Goal: Task Accomplishment & Management: Manage account settings

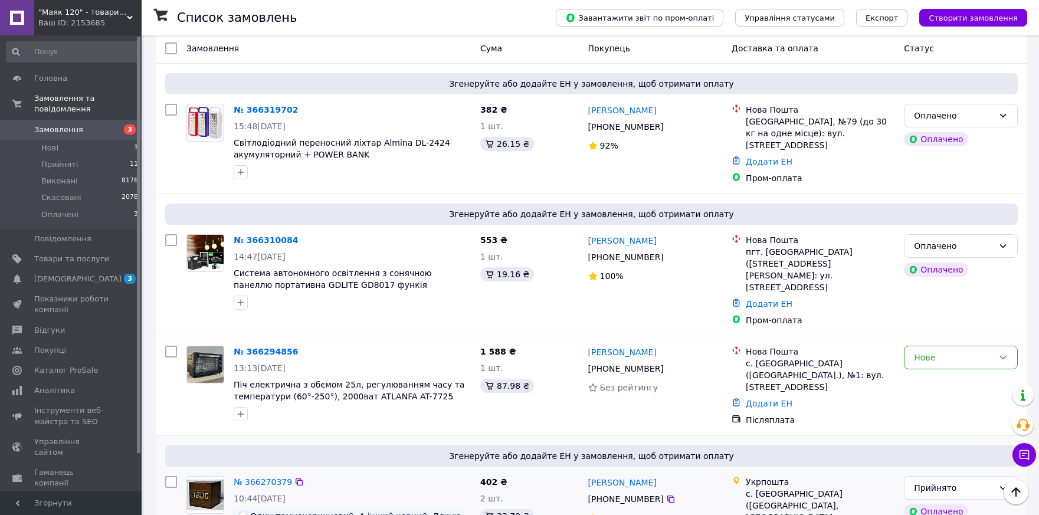
scroll to position [158, 0]
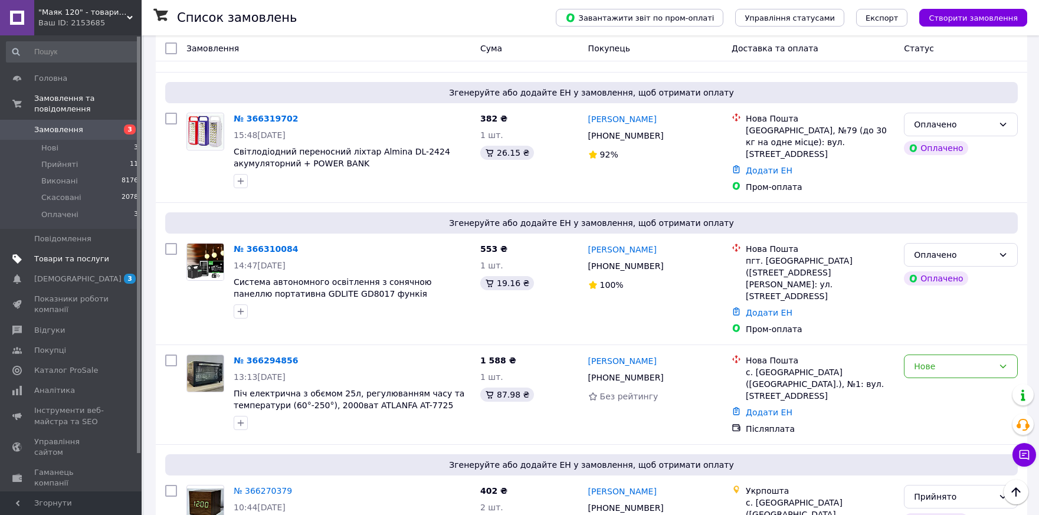
click at [50, 254] on span "Товари та послуги" at bounding box center [71, 259] width 75 height 11
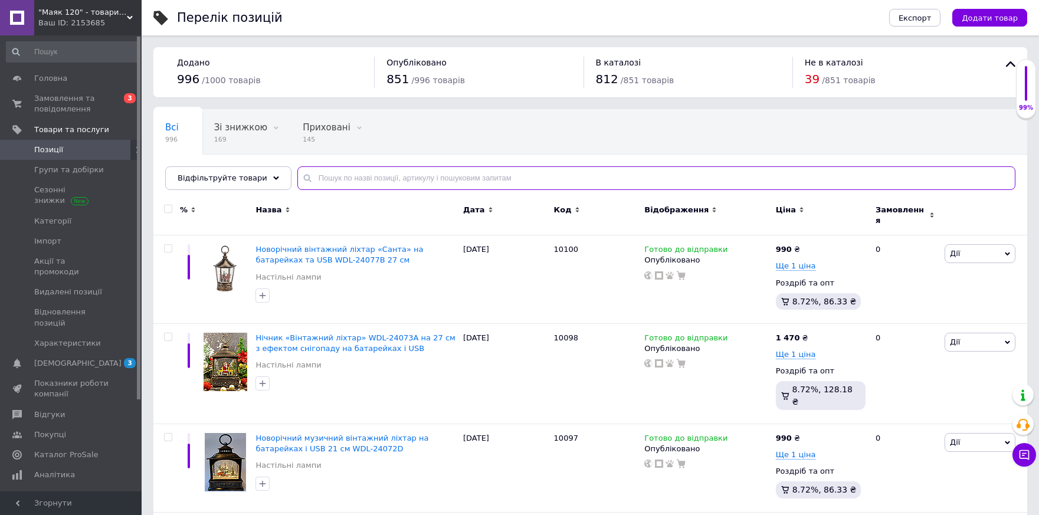
click at [391, 181] on input "text" at bounding box center [656, 178] width 718 height 24
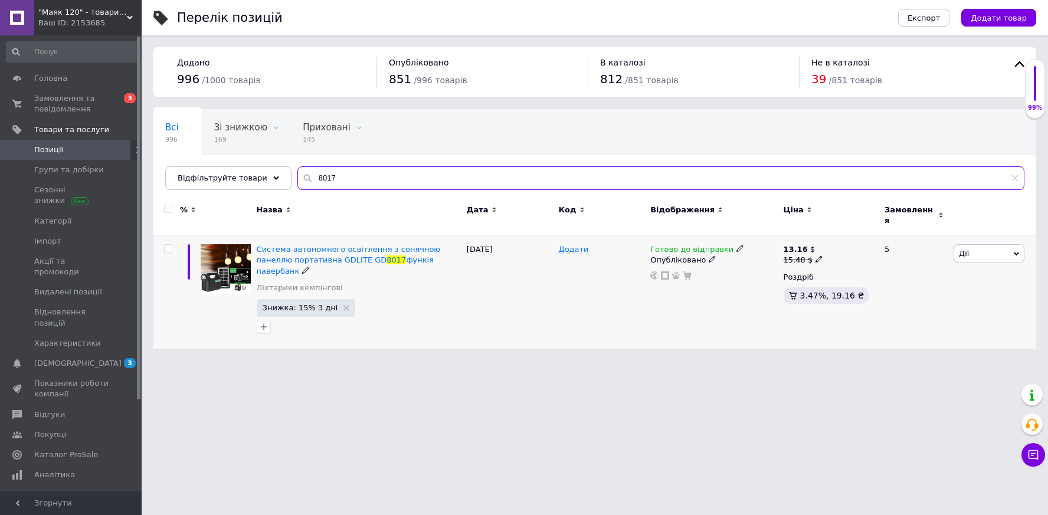
type input "8017"
click at [676, 245] on span "Готово до відправки" at bounding box center [691, 251] width 83 height 12
click at [784, 277] on li "Немає в наявності" at bounding box center [801, 285] width 112 height 17
click at [594, 291] on div "Додати" at bounding box center [601, 291] width 92 height 113
click at [1014, 180] on use at bounding box center [1015, 178] width 6 height 6
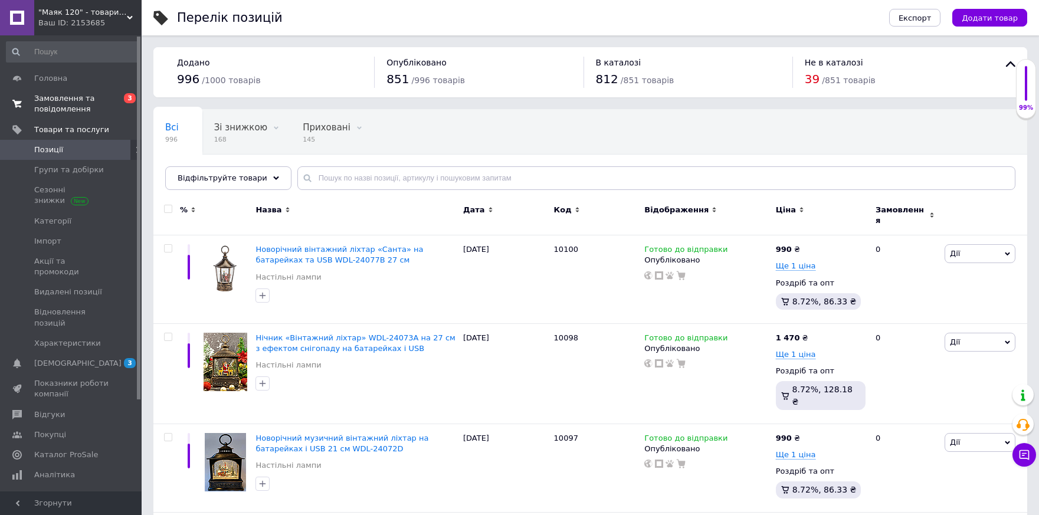
click at [53, 101] on span "Замовлення та повідомлення" at bounding box center [71, 103] width 75 height 21
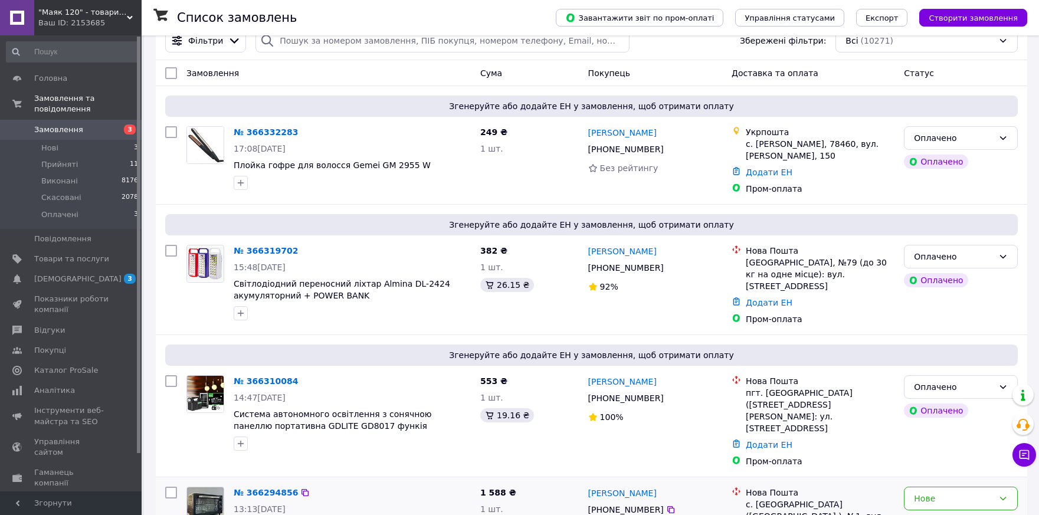
scroll to position [40, 0]
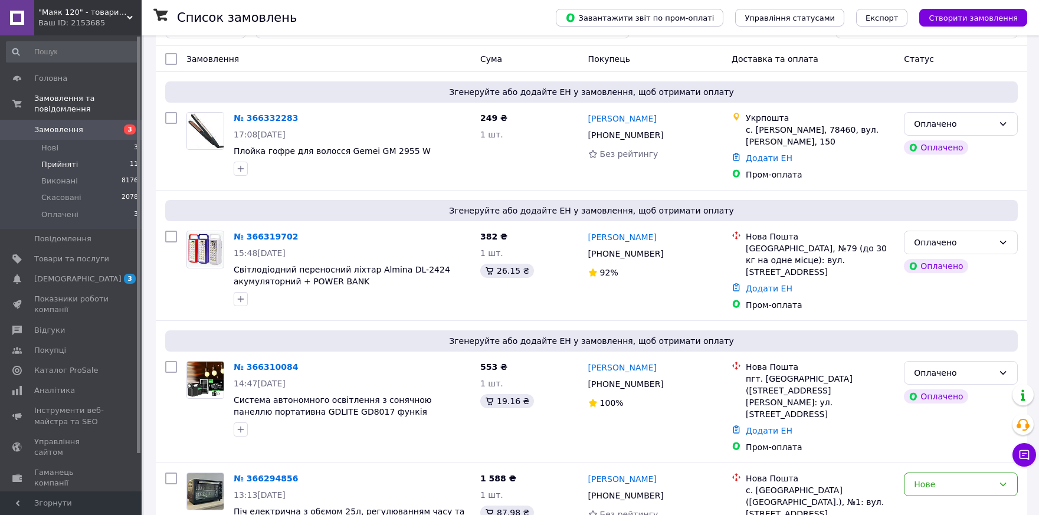
click at [48, 159] on span "Прийняті" at bounding box center [59, 164] width 37 height 11
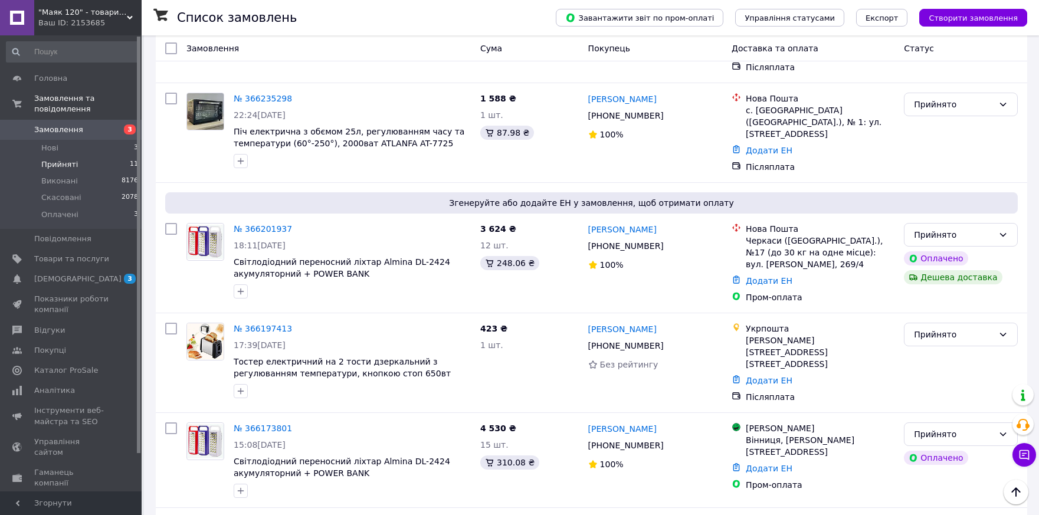
scroll to position [427, 0]
click at [257, 225] on link "№ 366201937" at bounding box center [263, 229] width 58 height 9
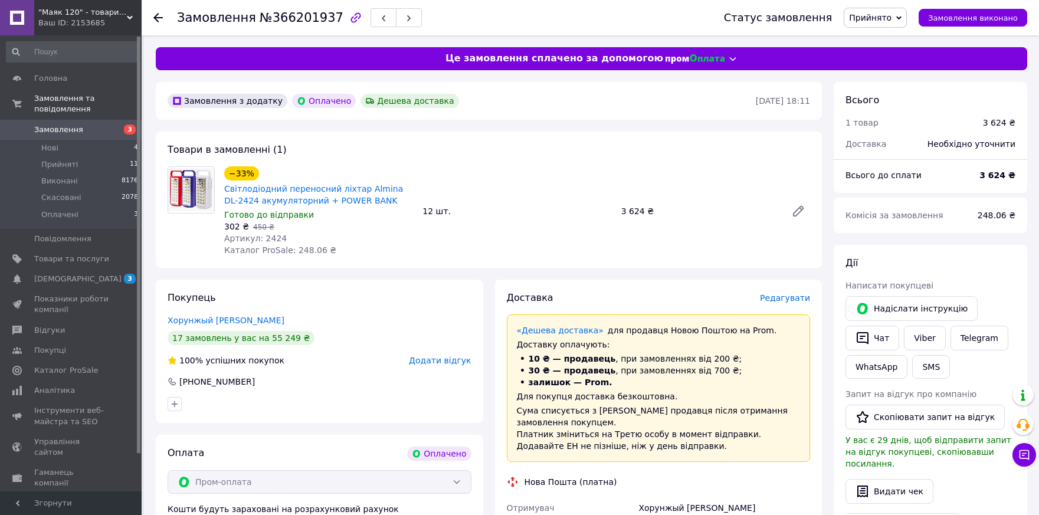
click at [156, 18] on use at bounding box center [157, 17] width 9 height 9
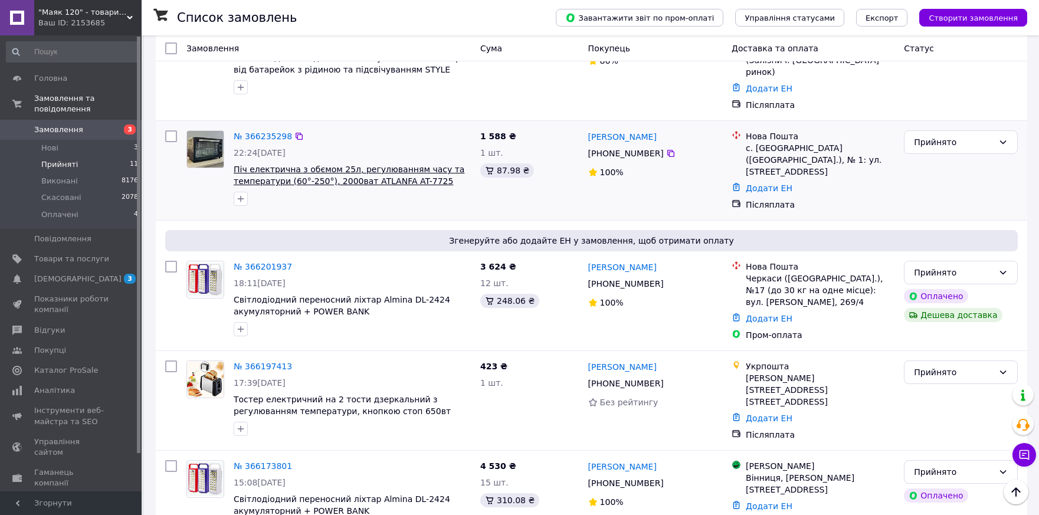
scroll to position [472, 0]
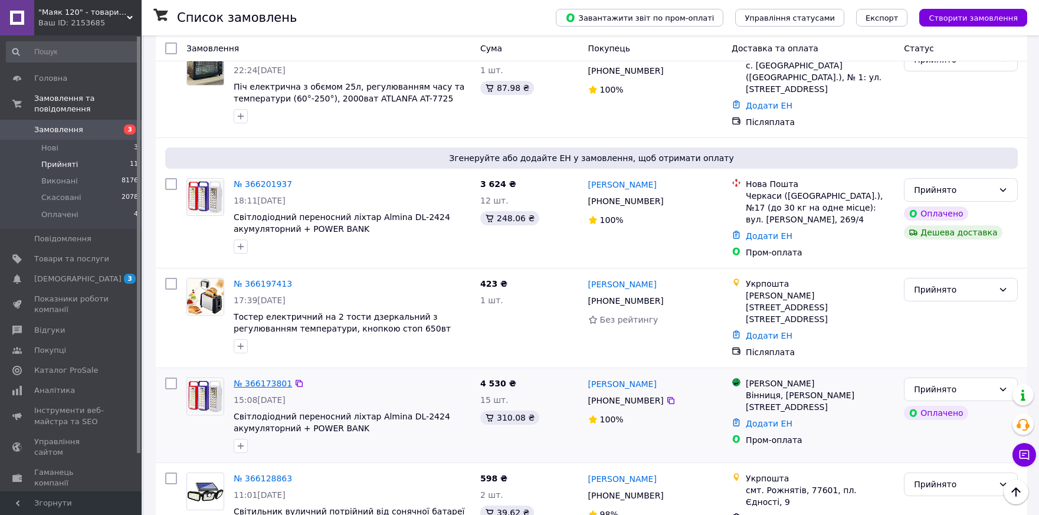
click at [263, 379] on link "№ 366173801" at bounding box center [263, 383] width 58 height 9
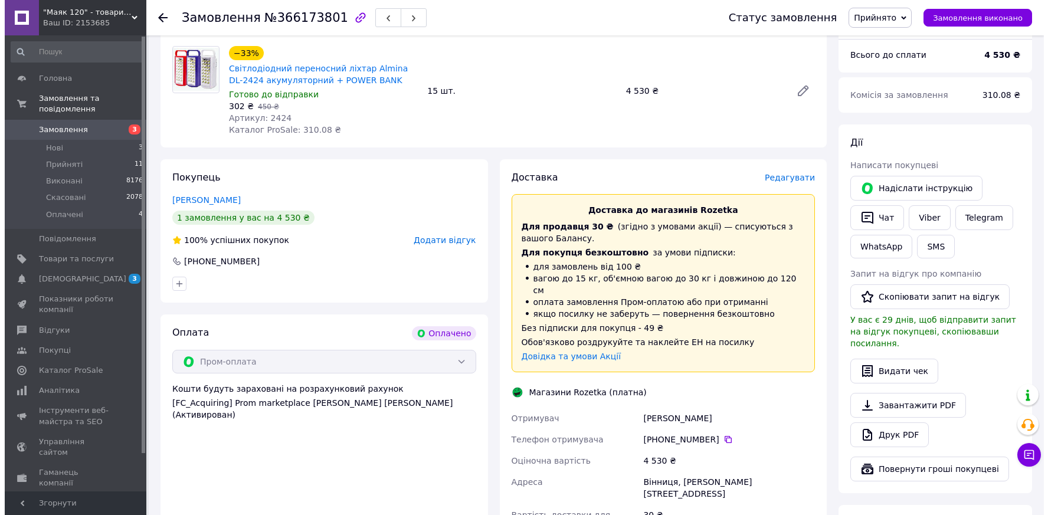
scroll to position [107, 0]
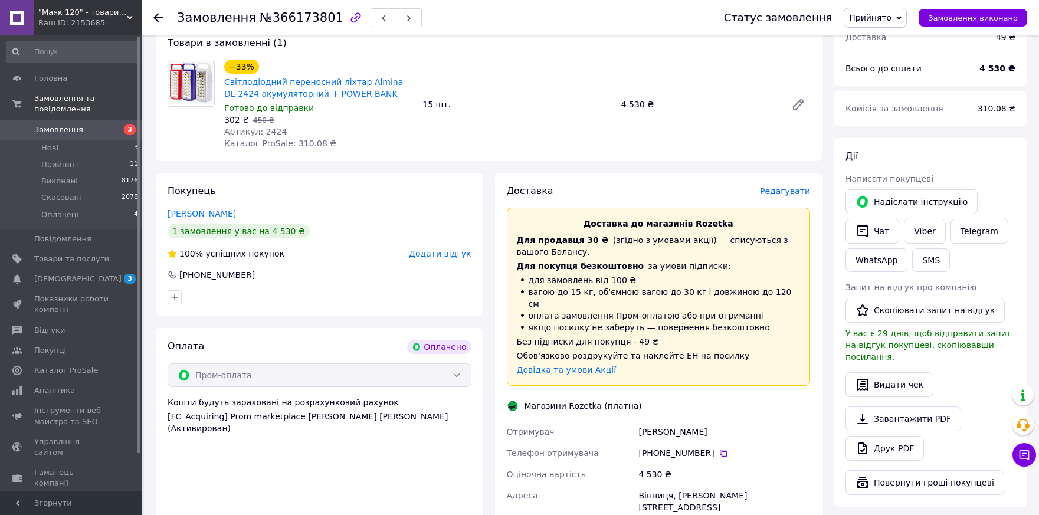
click at [780, 194] on span "Редагувати" at bounding box center [785, 190] width 50 height 9
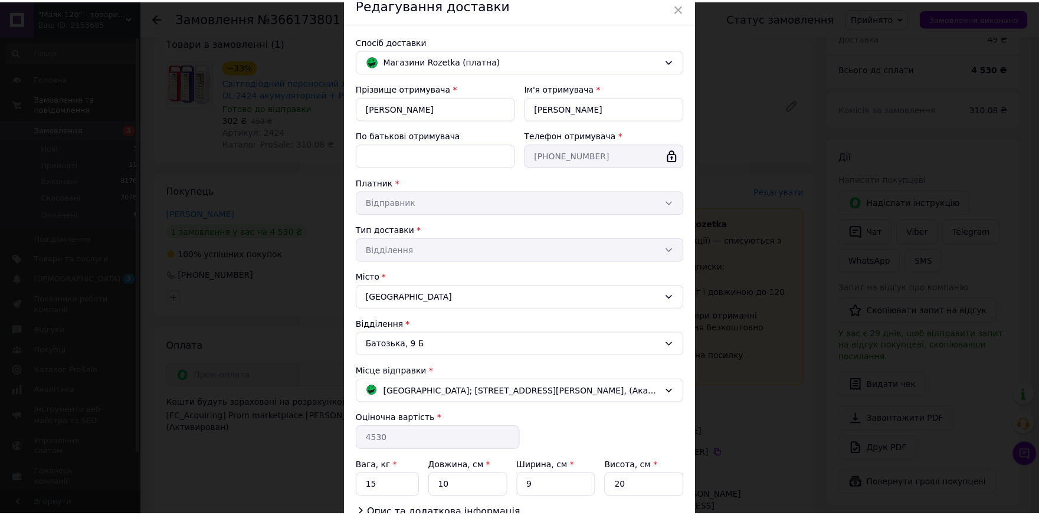
scroll to position [0, 0]
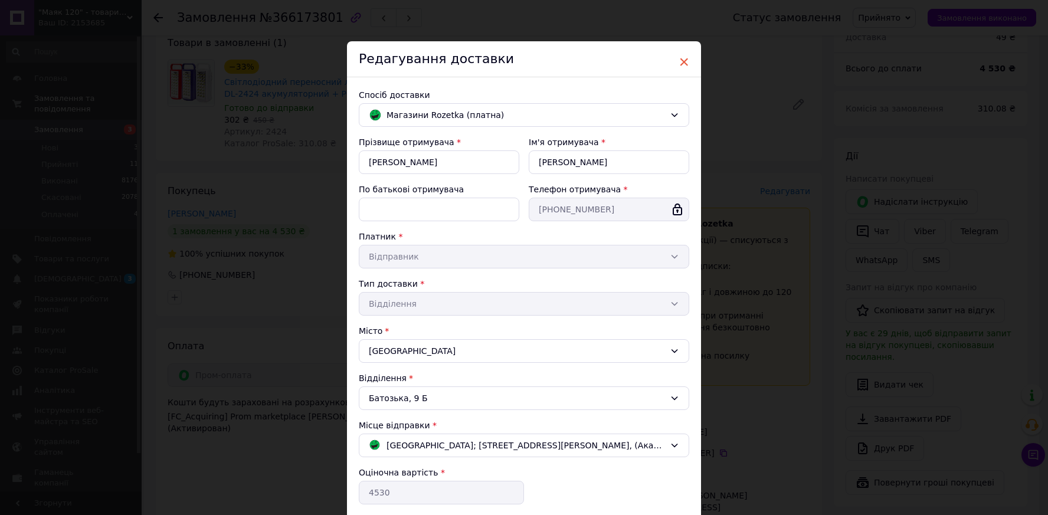
click at [682, 61] on span "×" at bounding box center [684, 62] width 11 height 20
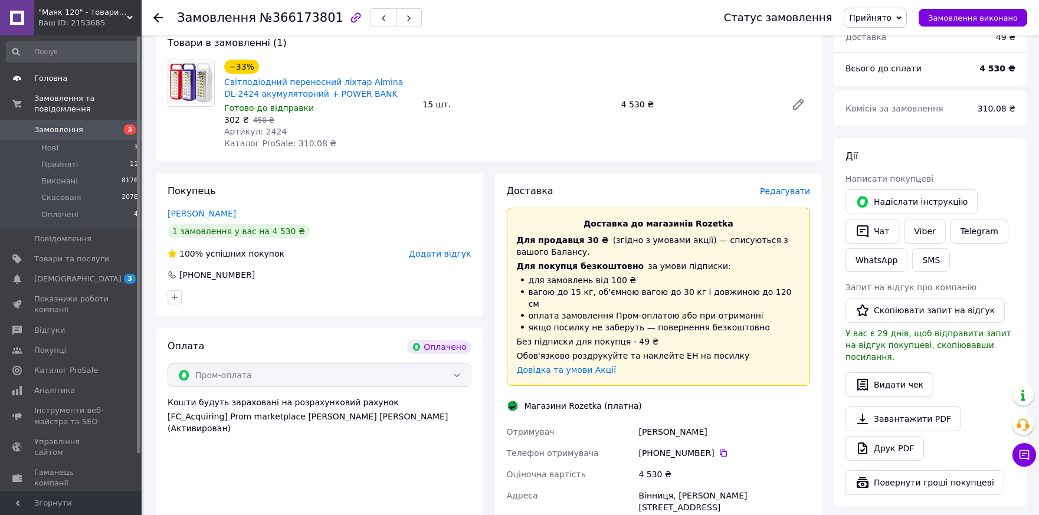
click at [50, 77] on span "Головна" at bounding box center [50, 78] width 33 height 11
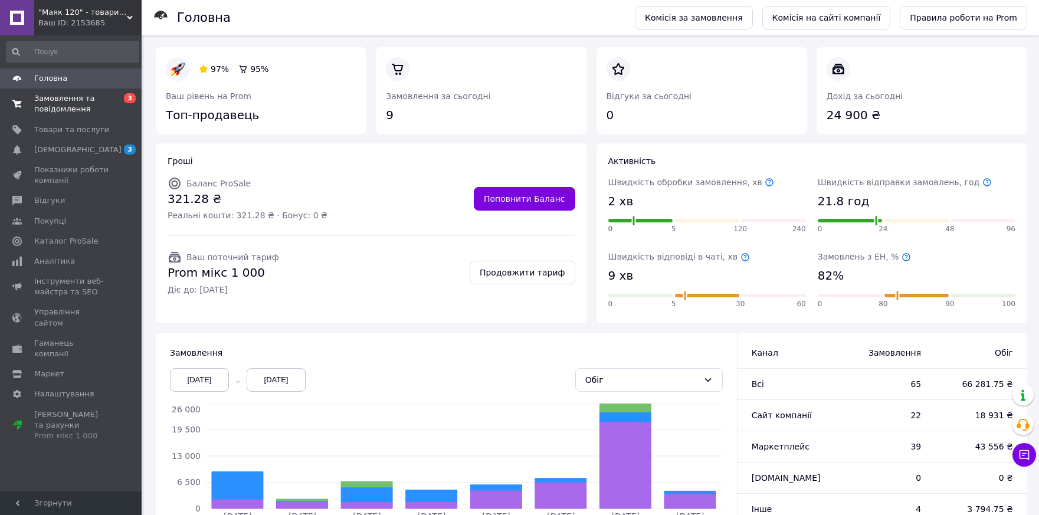
click at [44, 104] on span "Замовлення та повідомлення" at bounding box center [71, 103] width 75 height 21
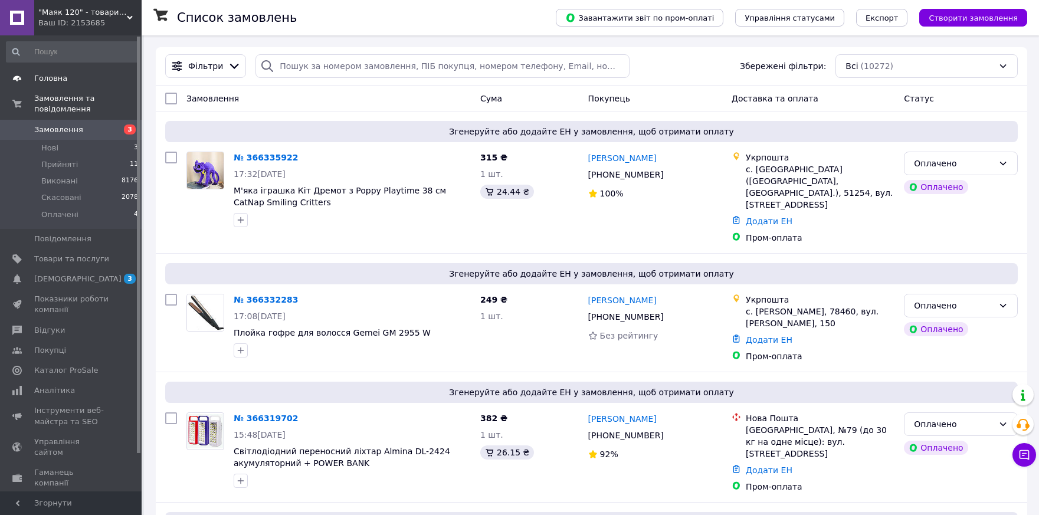
click at [50, 79] on span "Головна" at bounding box center [50, 78] width 33 height 11
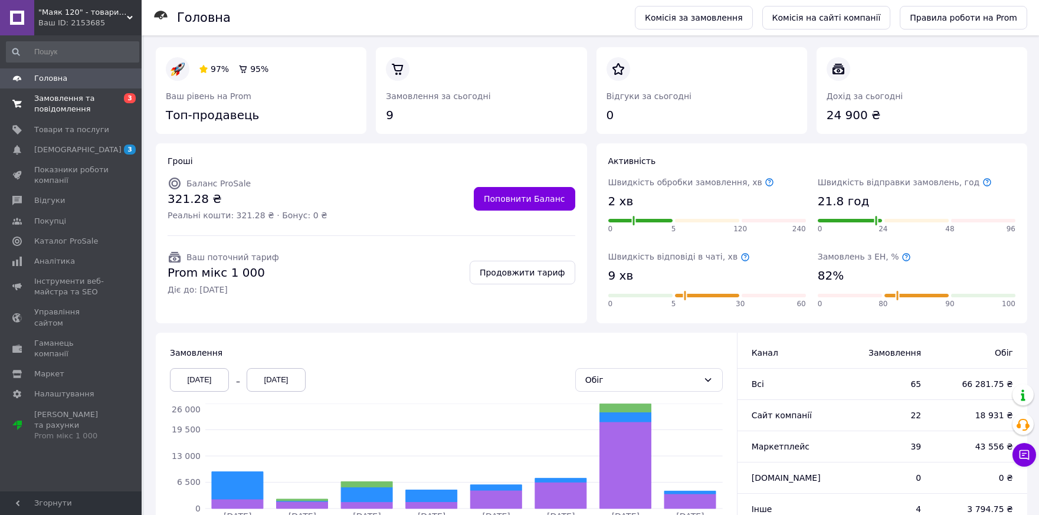
click at [48, 104] on span "Замовлення та повідомлення" at bounding box center [71, 103] width 75 height 21
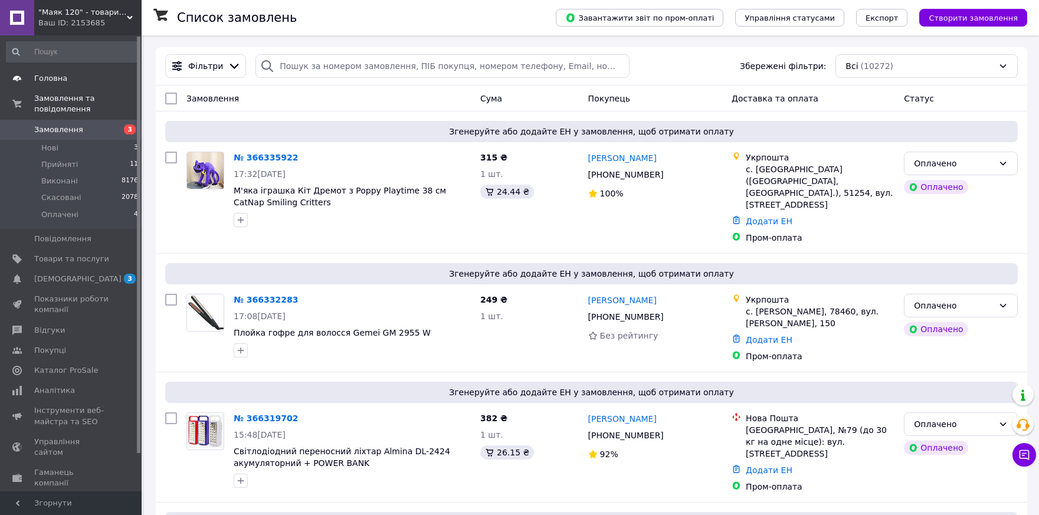
click at [40, 78] on span "Головна" at bounding box center [50, 78] width 33 height 11
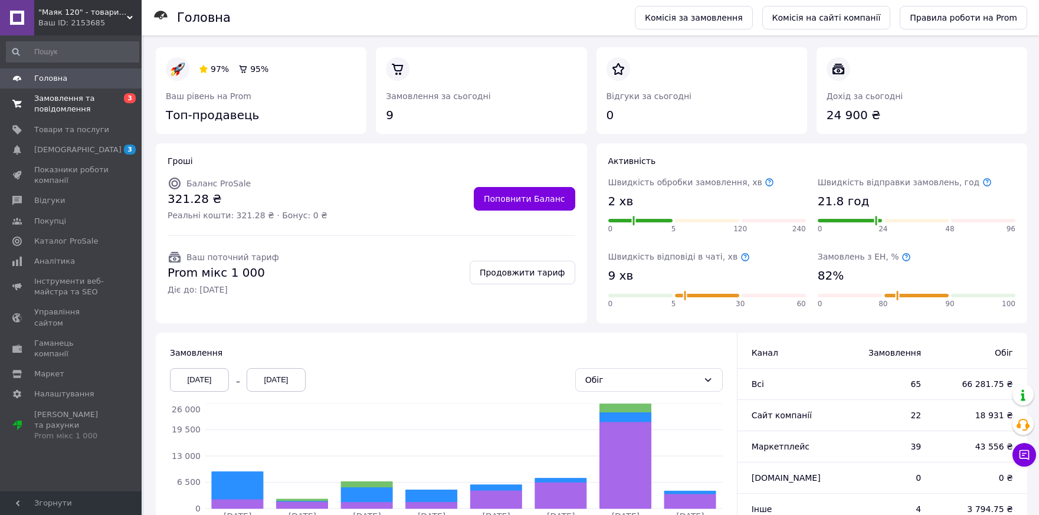
click at [51, 107] on span "Замовлення та повідомлення" at bounding box center [71, 103] width 75 height 21
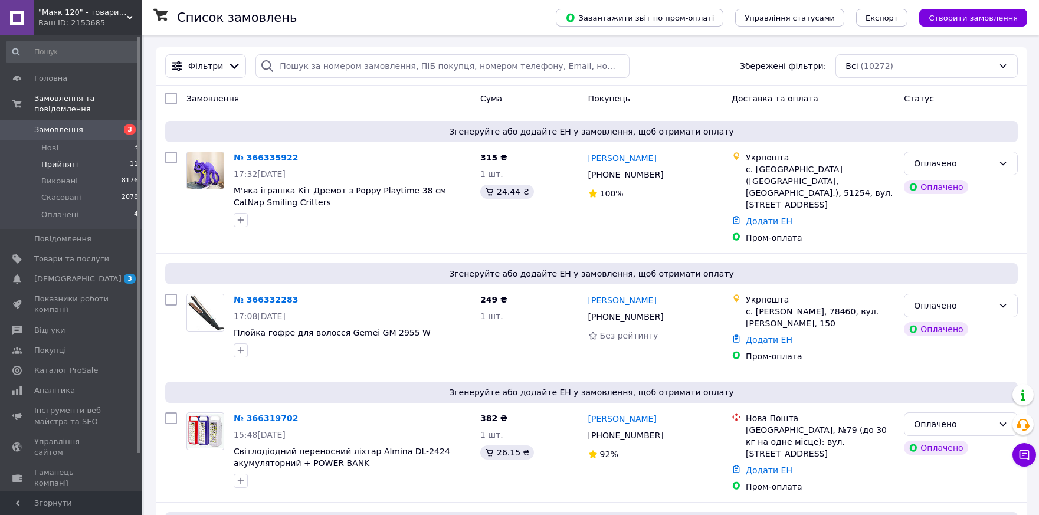
click at [61, 159] on span "Прийняті" at bounding box center [59, 164] width 37 height 11
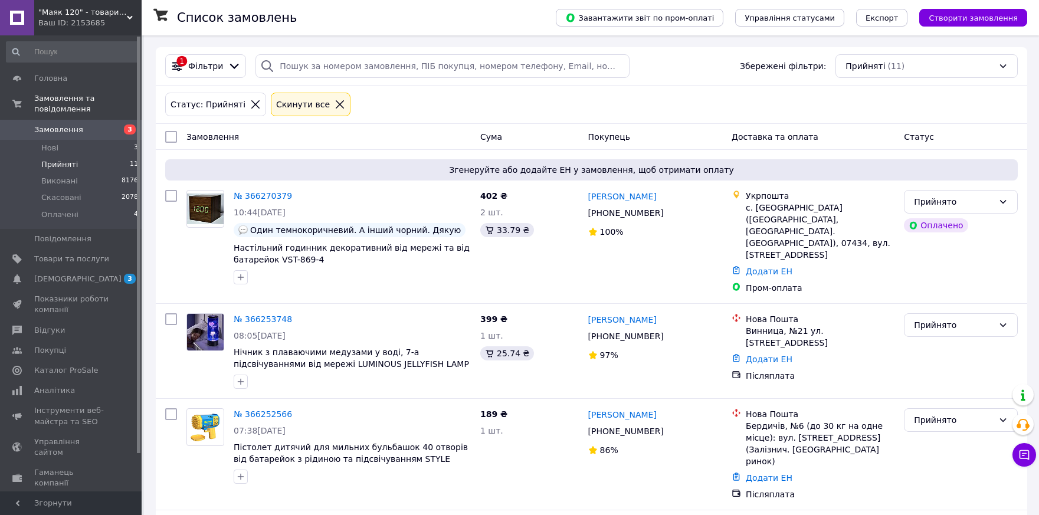
click at [251, 104] on icon at bounding box center [255, 104] width 8 height 8
